Goal: Task Accomplishment & Management: Manage account settings

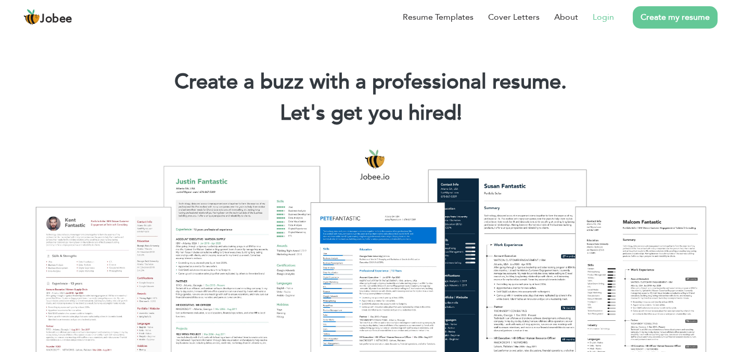
click at [606, 17] on link "Login" at bounding box center [603, 17] width 21 height 12
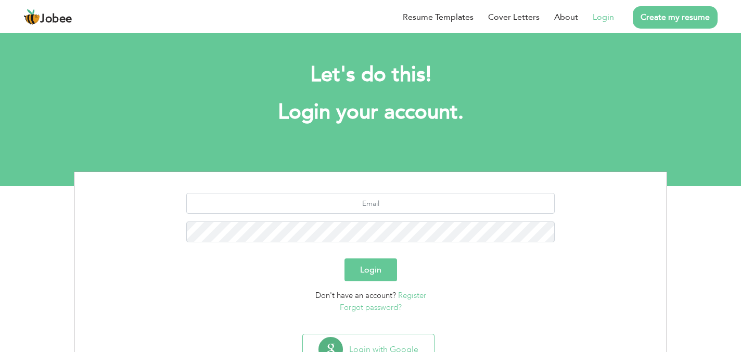
scroll to position [43, 0]
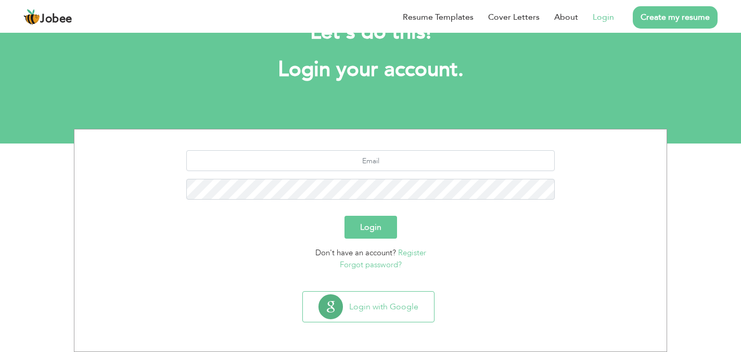
click at [401, 311] on button "Login with Google" at bounding box center [368, 307] width 131 height 30
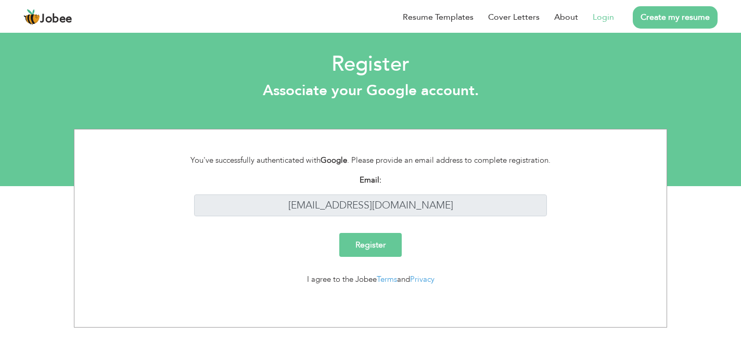
click at [367, 239] on input "Register" at bounding box center [370, 245] width 62 height 24
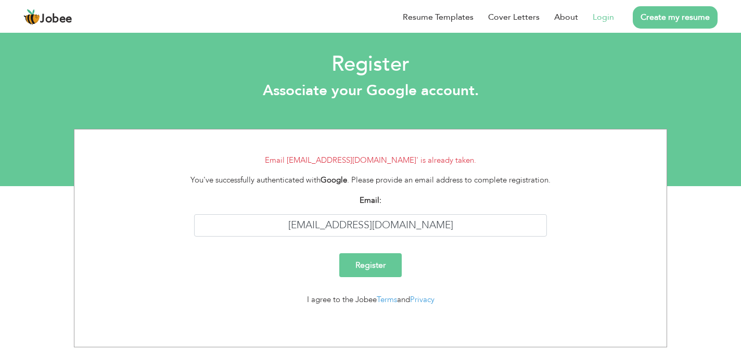
click at [653, 18] on link "Create my resume" at bounding box center [675, 17] width 85 height 22
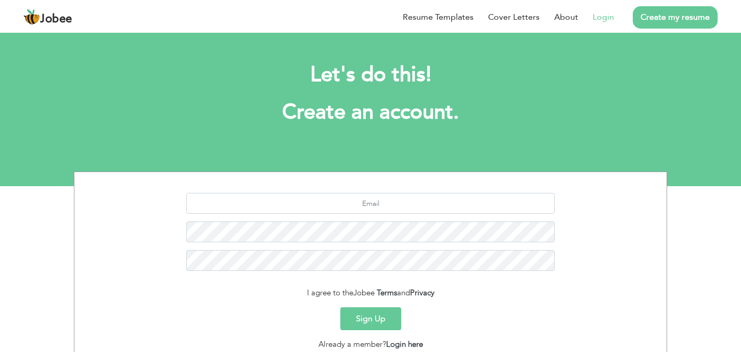
click at [601, 14] on link "Login" at bounding box center [603, 17] width 21 height 12
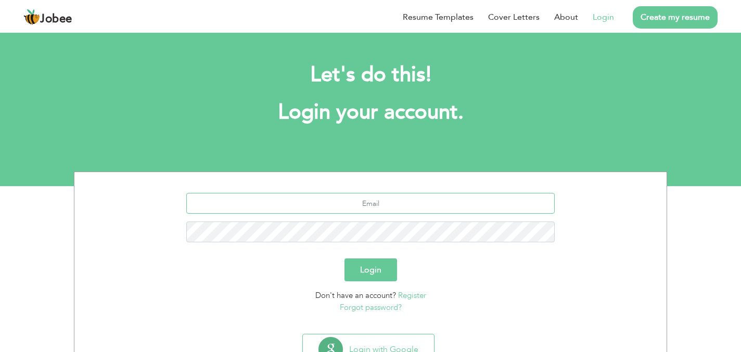
click at [371, 199] on input "text" at bounding box center [370, 203] width 369 height 21
type input "osamabhatti774@gmail.com"
click at [345, 259] on button "Login" at bounding box center [371, 270] width 53 height 23
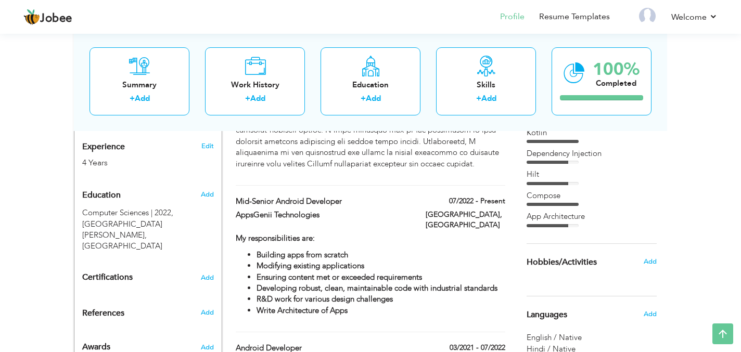
scroll to position [404, 0]
